Goal: Information Seeking & Learning: Understand process/instructions

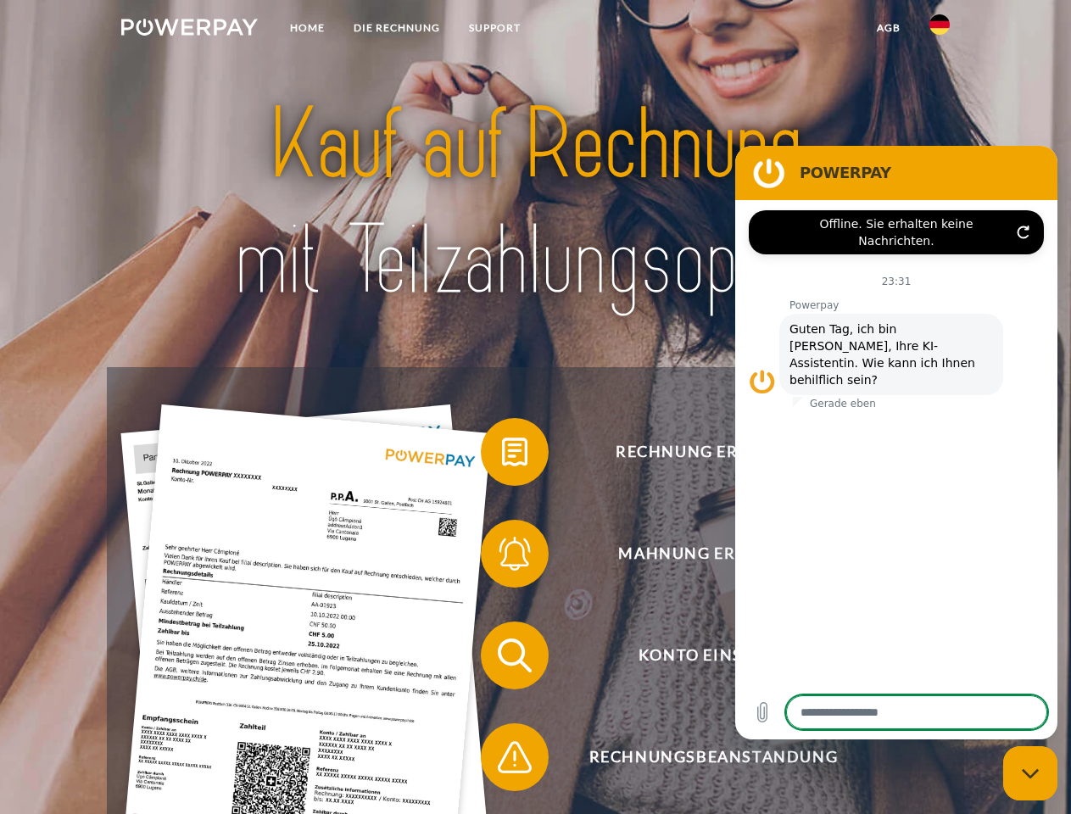
click at [189, 30] on img at bounding box center [189, 27] width 137 height 17
click at [939, 30] on img at bounding box center [939, 24] width 20 height 20
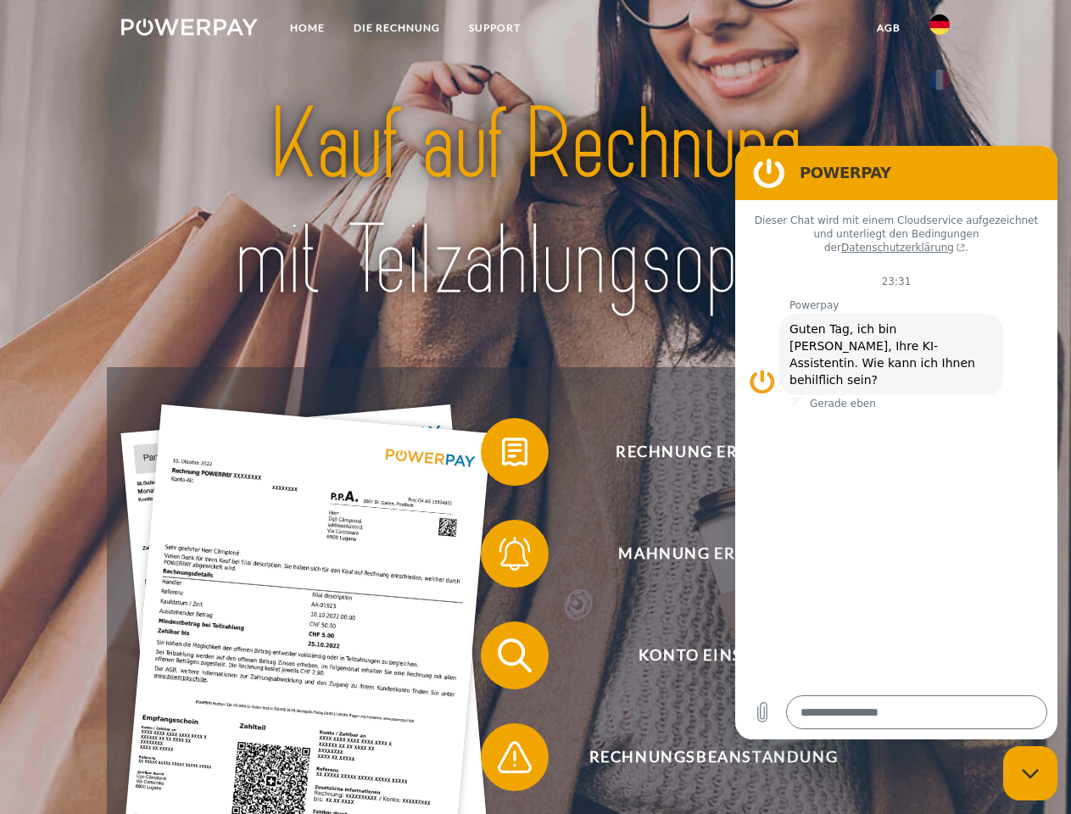
click at [888, 28] on link "agb" at bounding box center [888, 28] width 53 height 31
click at [502, 455] on span at bounding box center [489, 452] width 85 height 85
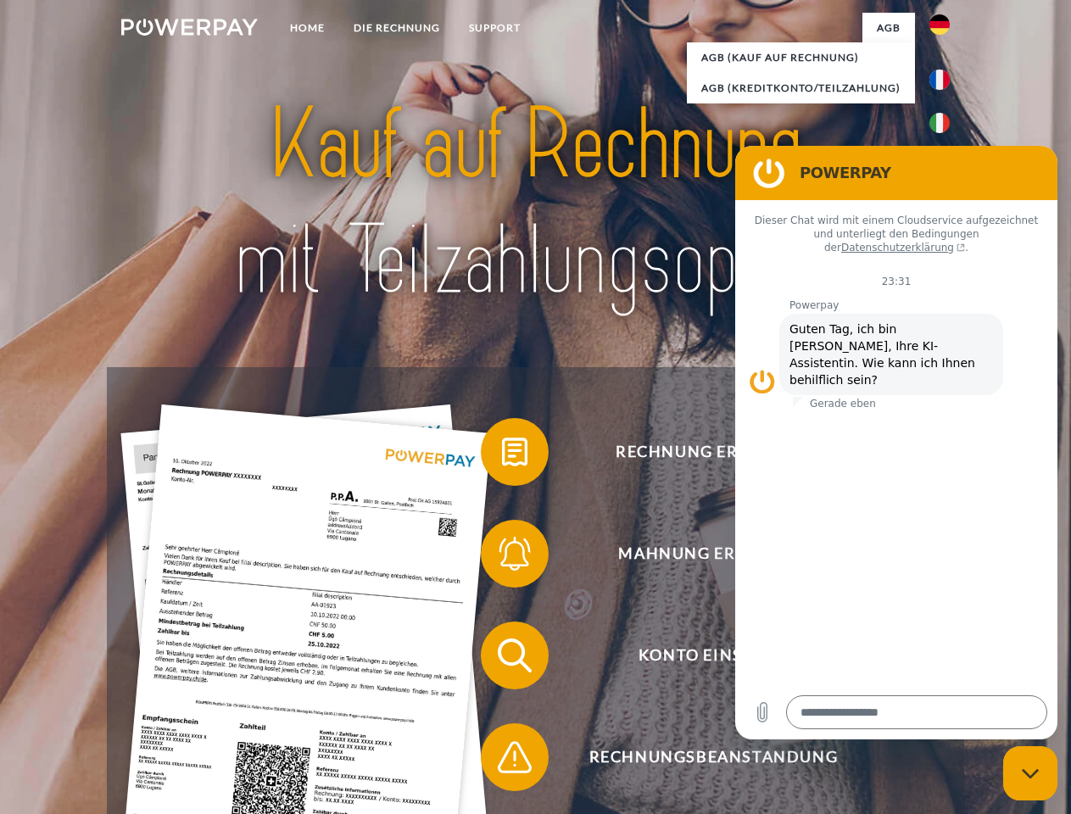
click at [502, 557] on span at bounding box center [489, 553] width 85 height 85
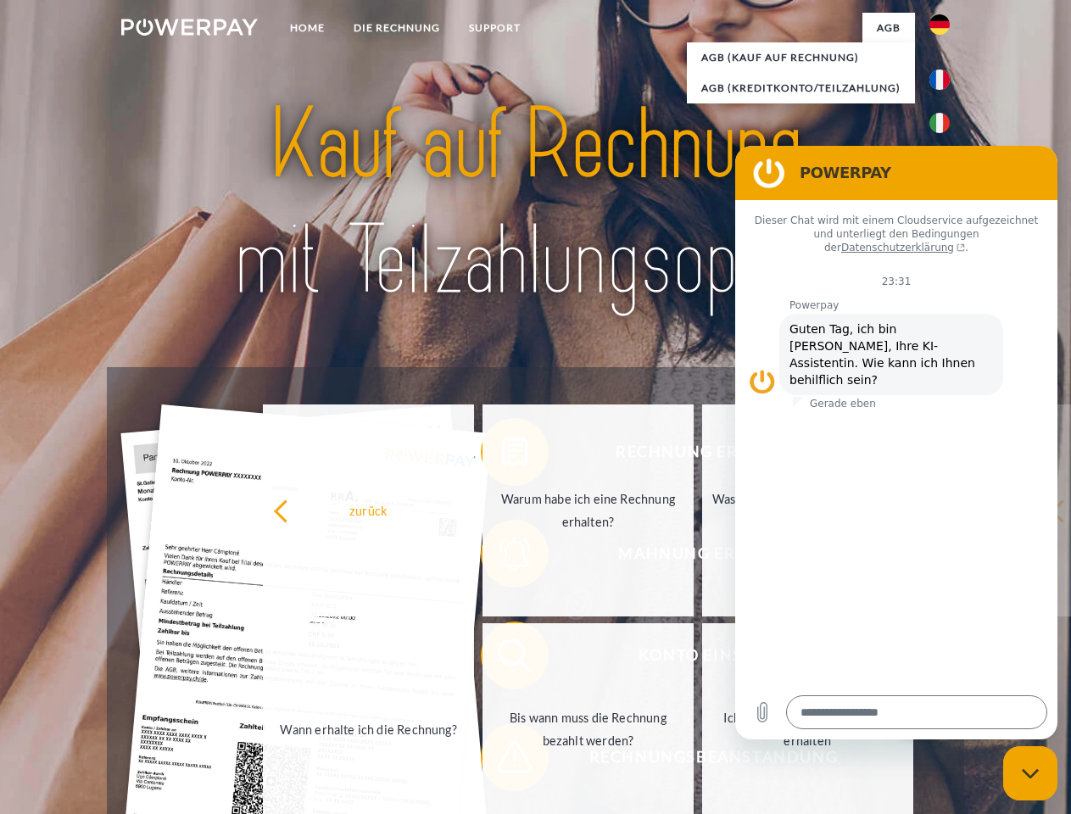
click at [502, 659] on link "Bis wann muss die Rechnung bezahlt werden?" at bounding box center [587, 729] width 211 height 212
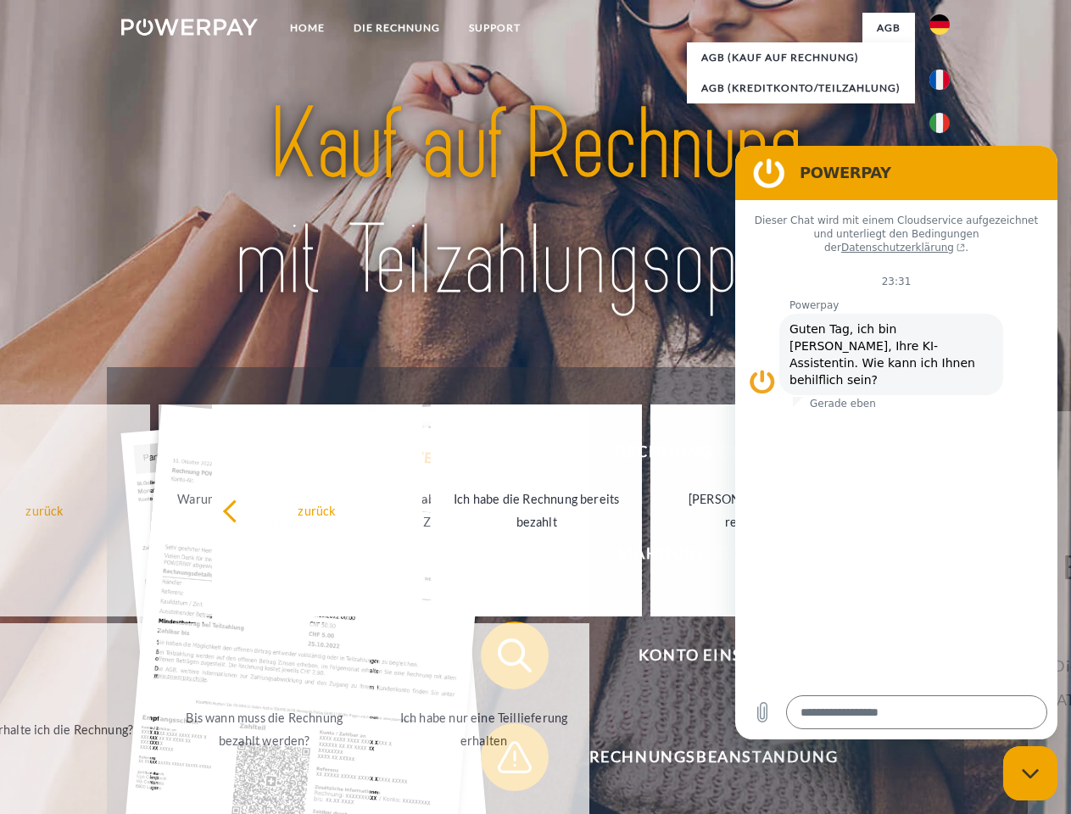
click at [502, 761] on span at bounding box center [489, 757] width 85 height 85
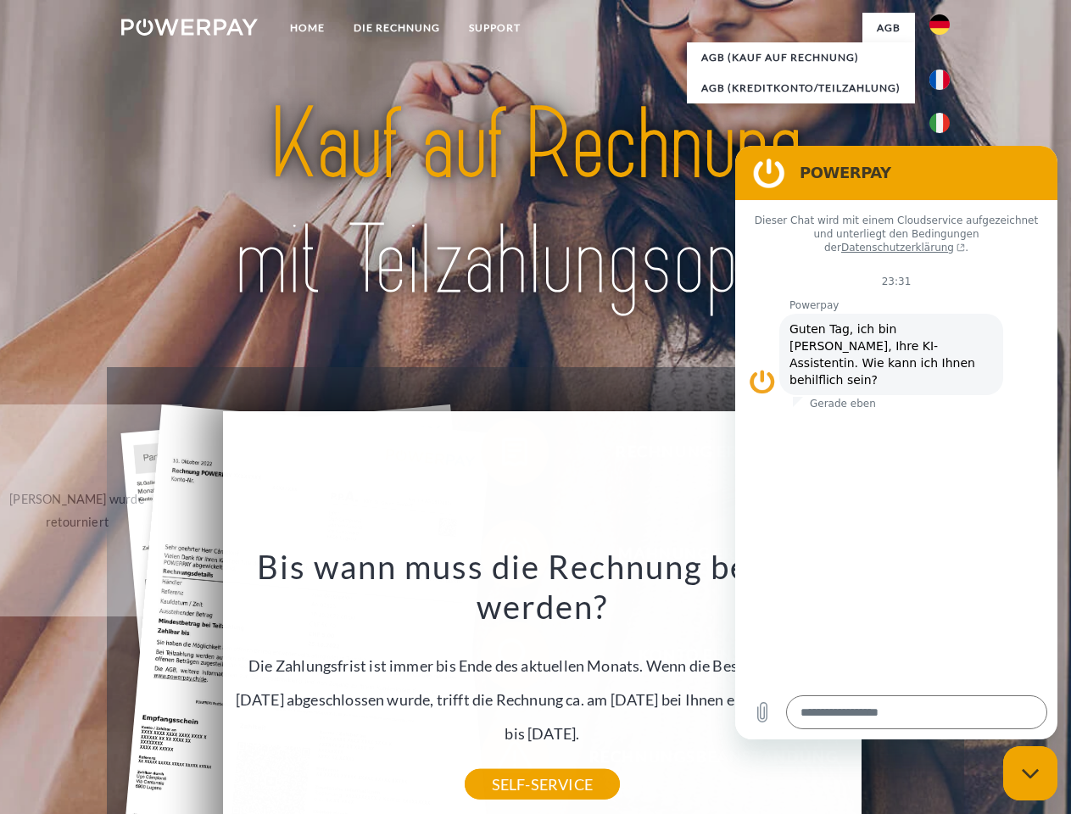
click at [1030, 773] on icon "Messaging-Fenster schließen" at bounding box center [1031, 773] width 18 height 11
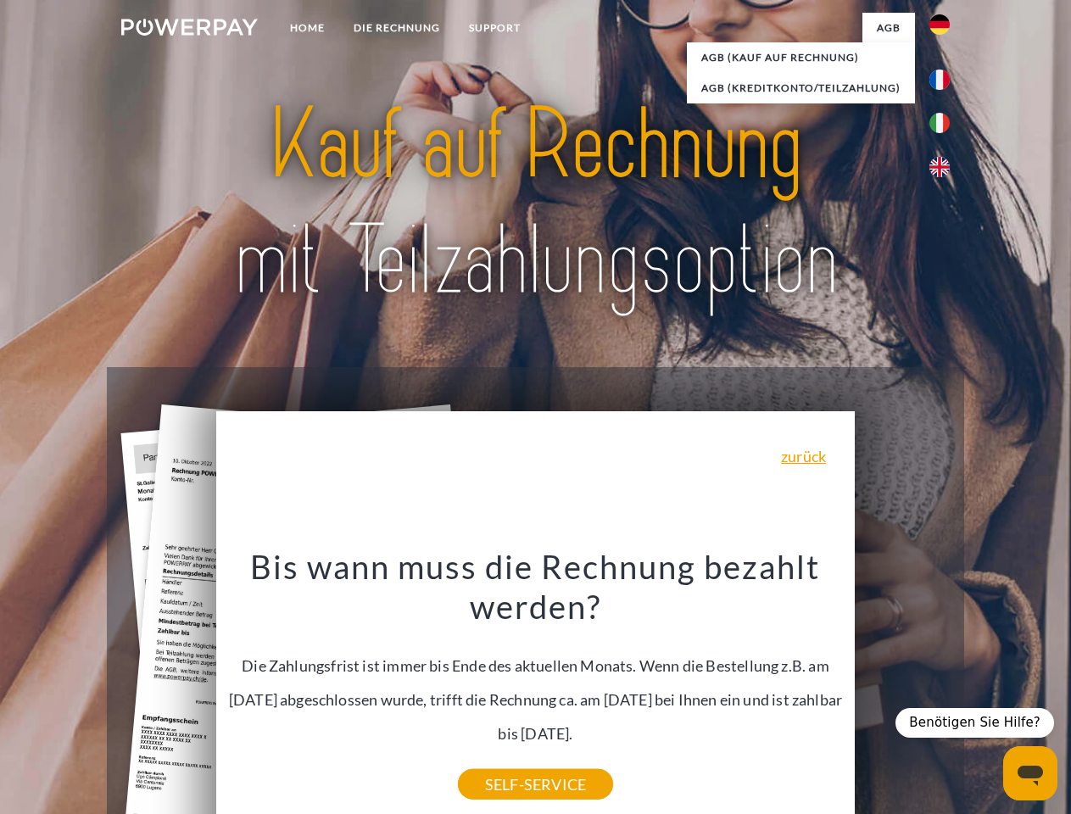
type textarea "*"
